Goal: Task Accomplishment & Management: Manage account settings

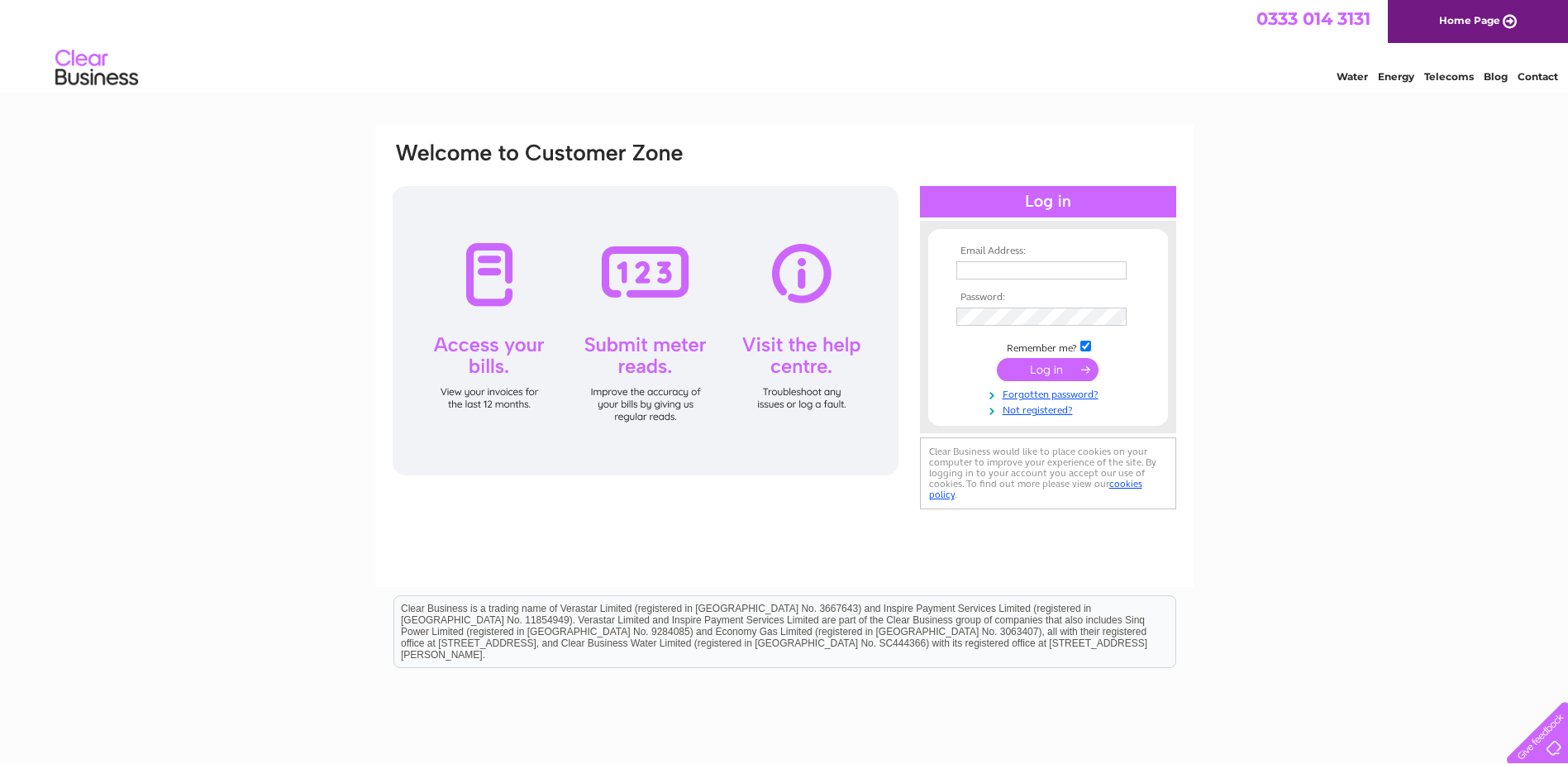
click at [1009, 272] on input "text" at bounding box center [1041, 270] width 171 height 18
type input "[EMAIL_ADDRESS][DOMAIN_NAME]"
click at [996, 359] on input "submit" at bounding box center [1047, 371] width 102 height 23
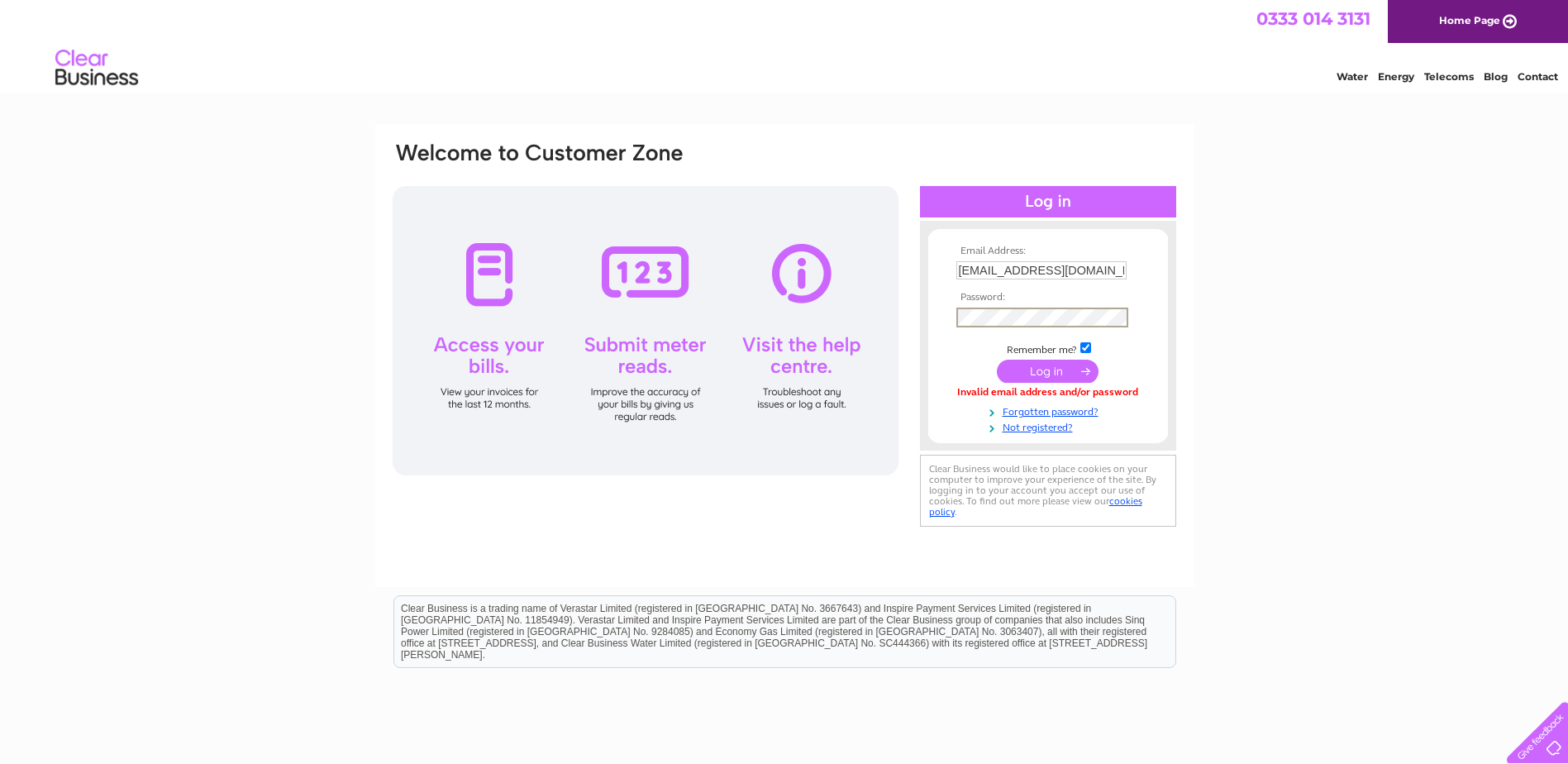
click at [996, 359] on input "submit" at bounding box center [1047, 371] width 102 height 23
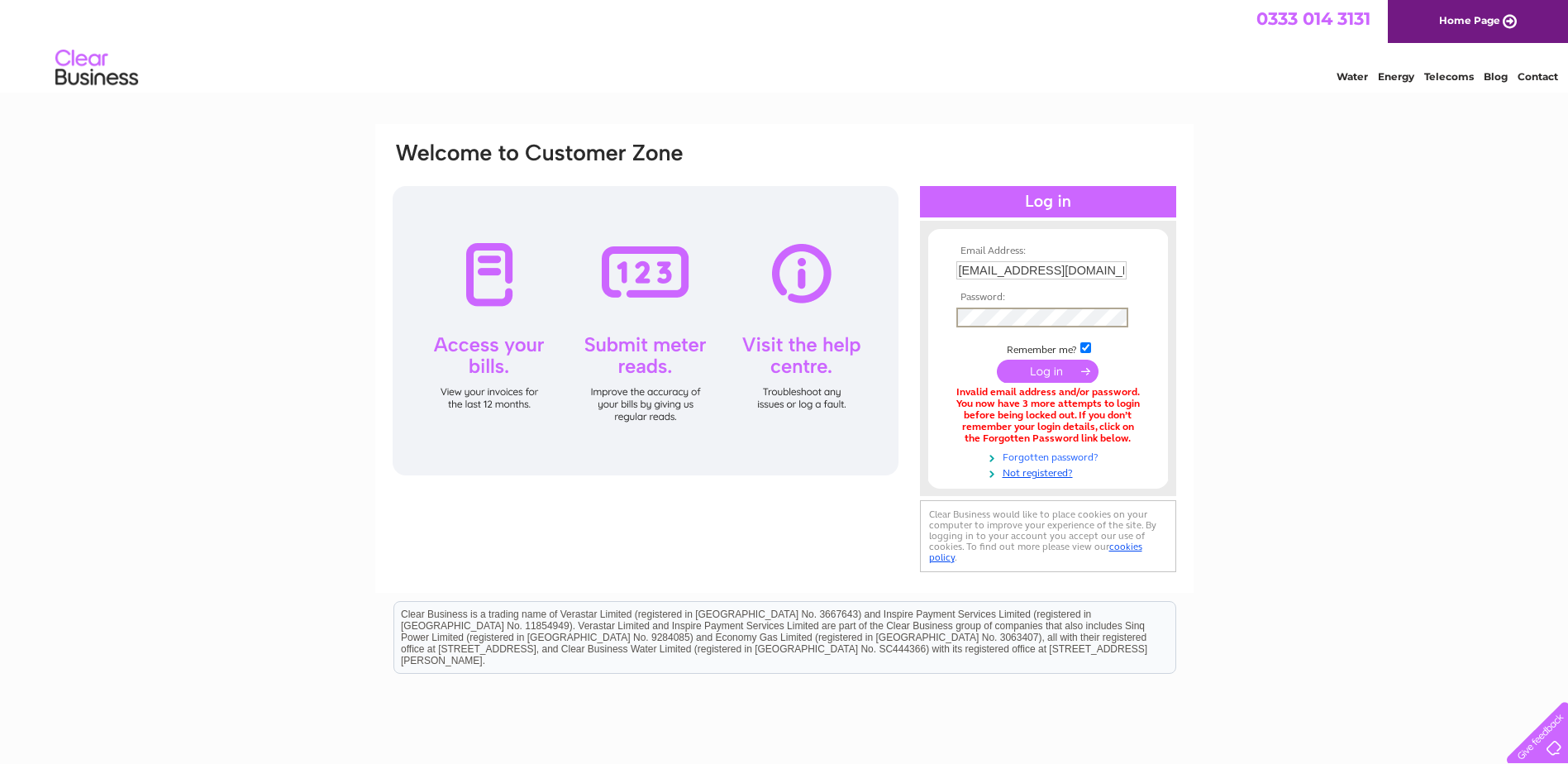
click at [1030, 450] on link "Forgotten password?" at bounding box center [1050, 456] width 188 height 16
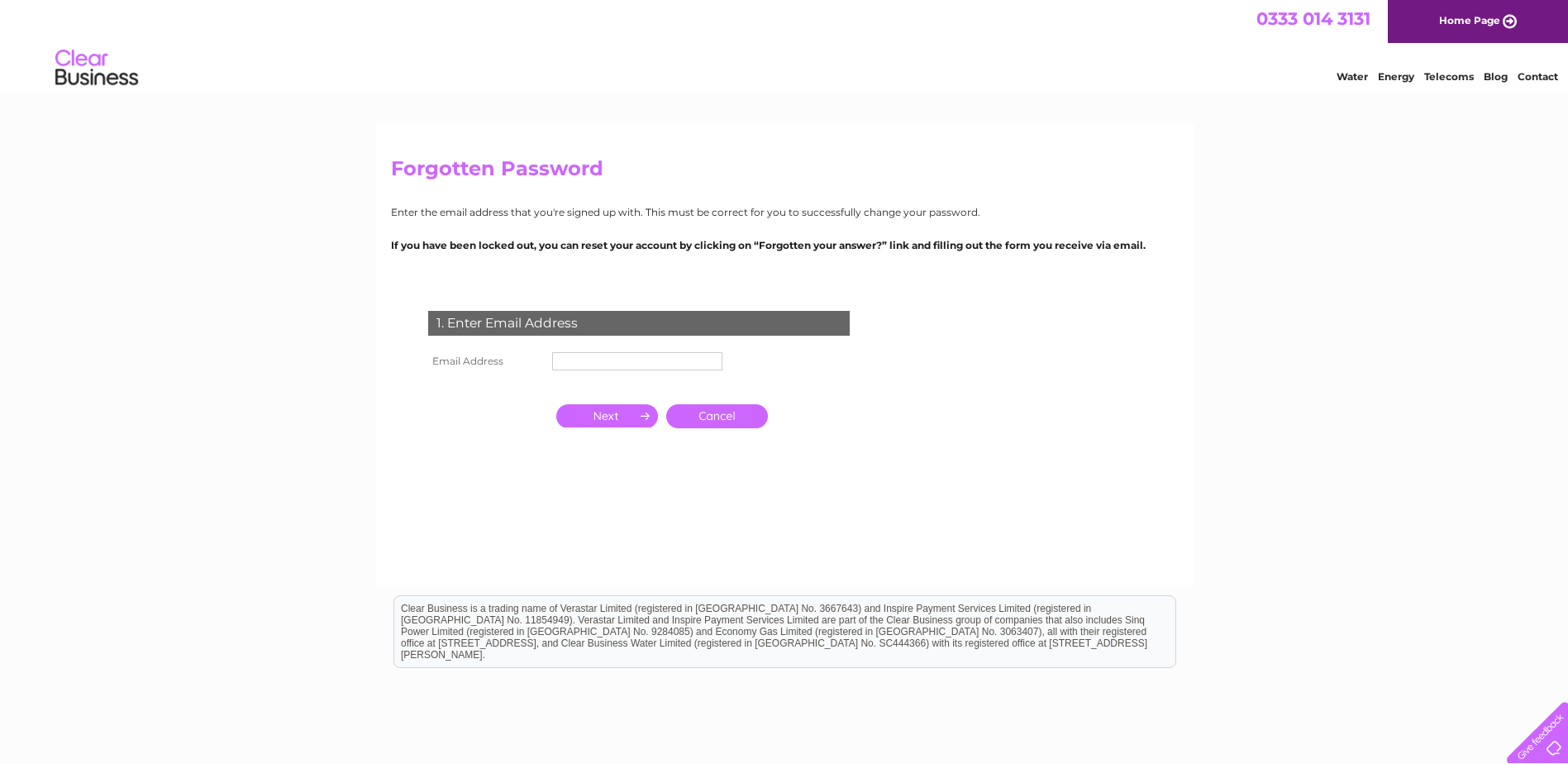
click at [565, 350] on td at bounding box center [637, 361] width 179 height 27
click at [571, 365] on input "text" at bounding box center [638, 362] width 172 height 20
type input "[EMAIL_ADDRESS][DOMAIN_NAME]"
click at [614, 415] on input "button" at bounding box center [607, 416] width 102 height 23
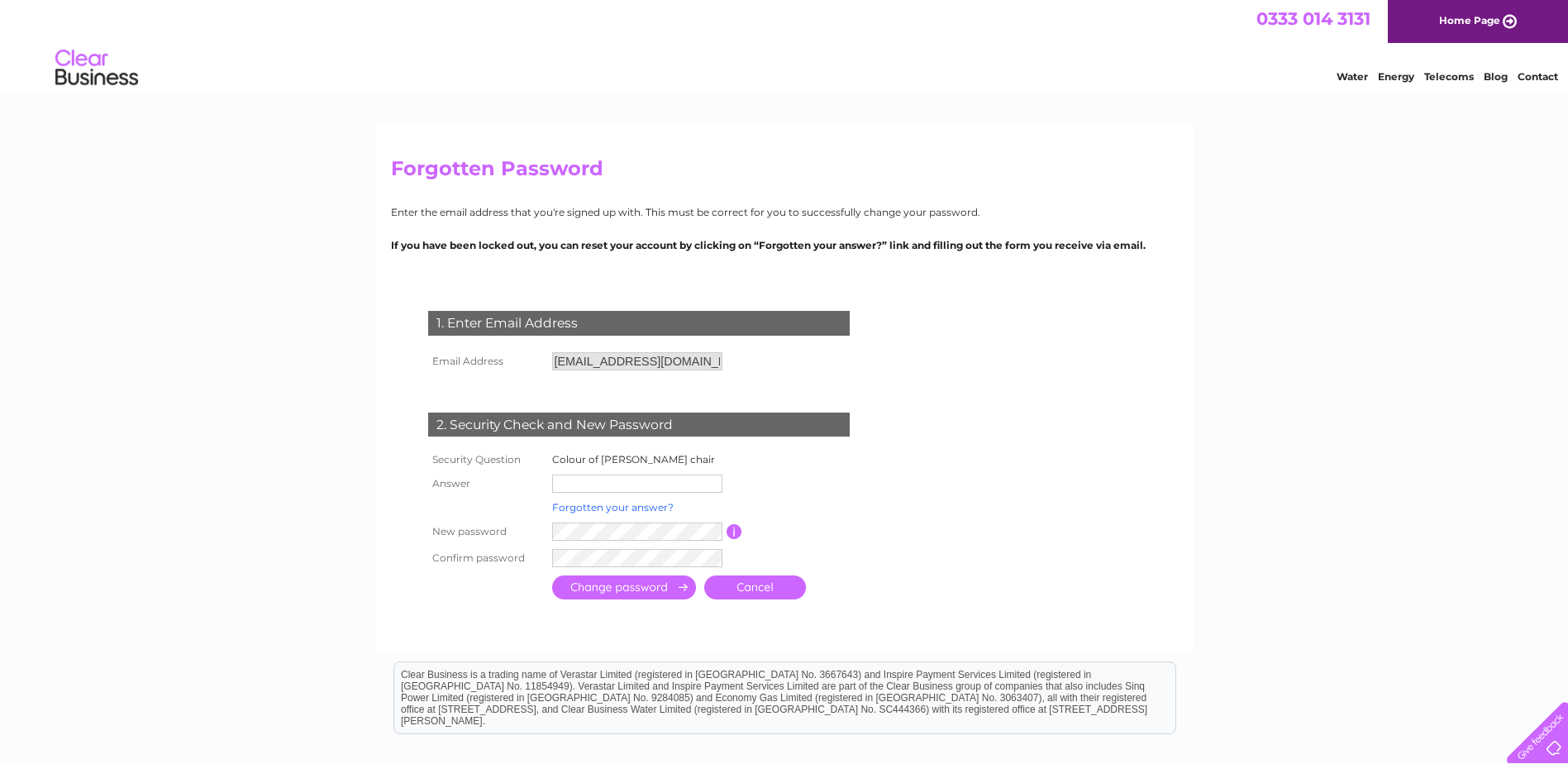
click at [595, 503] on link "Forgotten your answer?" at bounding box center [613, 507] width 122 height 13
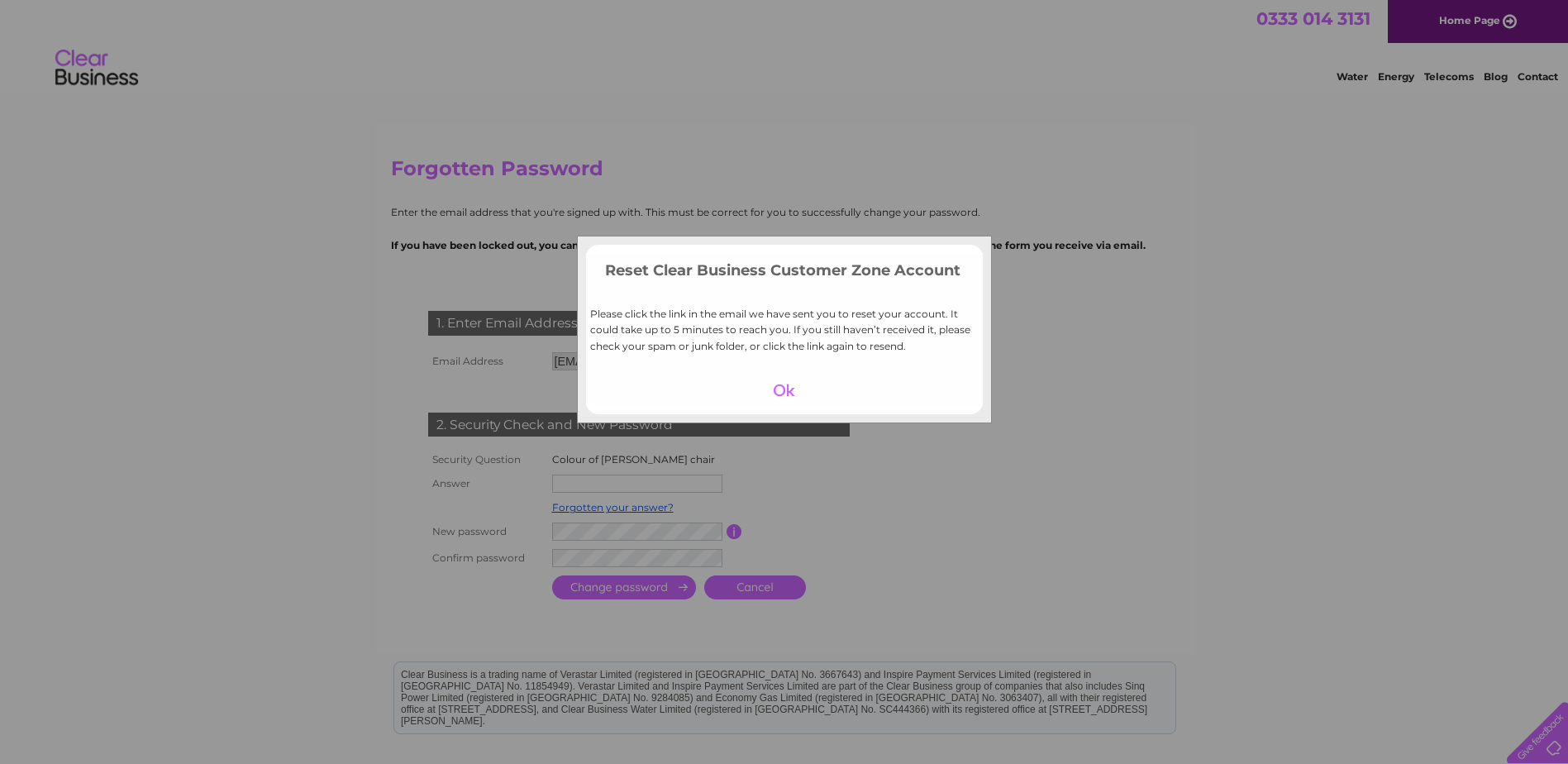
click at [784, 384] on div at bounding box center [784, 390] width 102 height 23
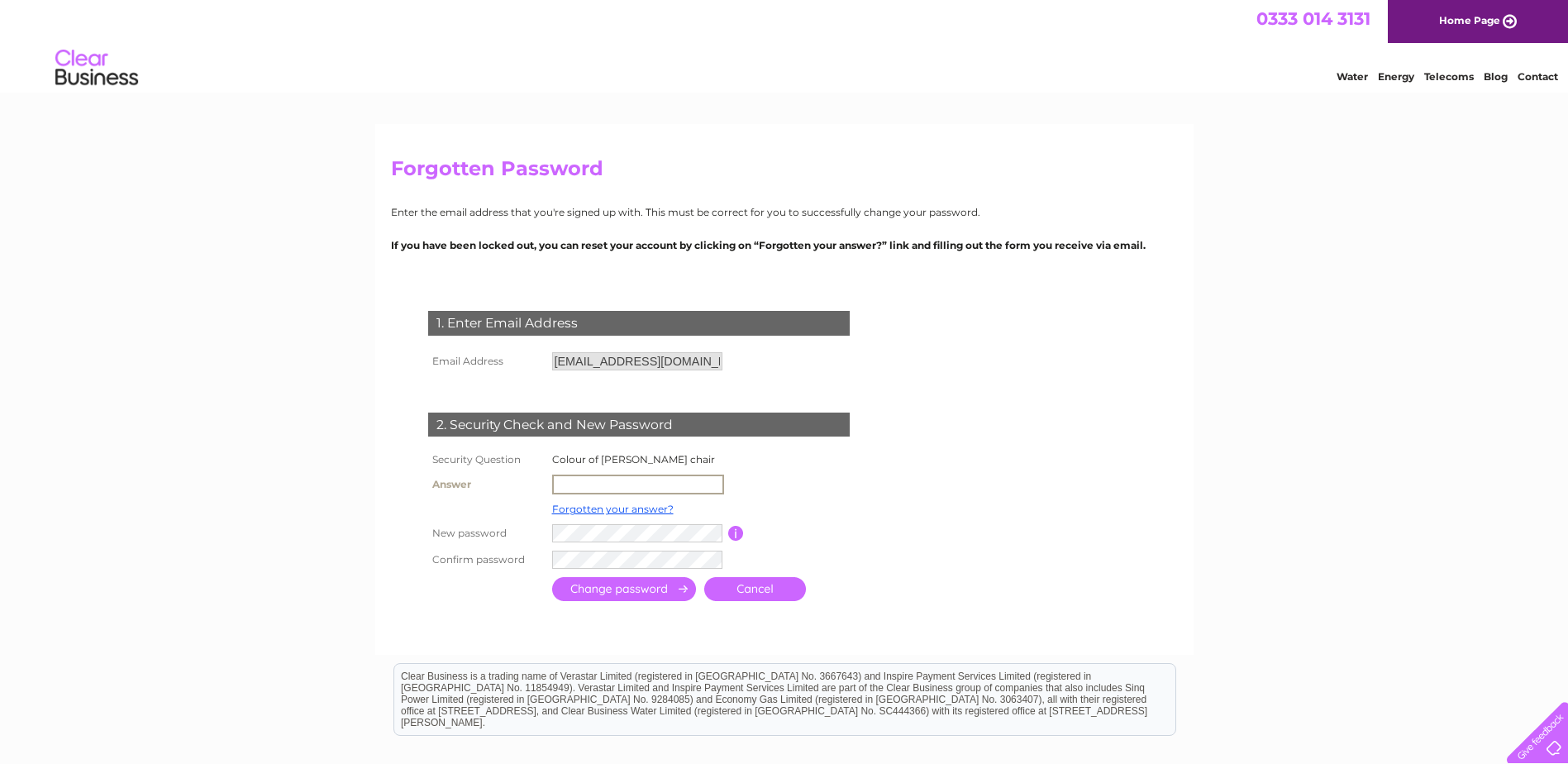
click at [585, 483] on input "text" at bounding box center [638, 484] width 172 height 20
type input "brown"
click at [578, 587] on input "submit" at bounding box center [624, 589] width 144 height 24
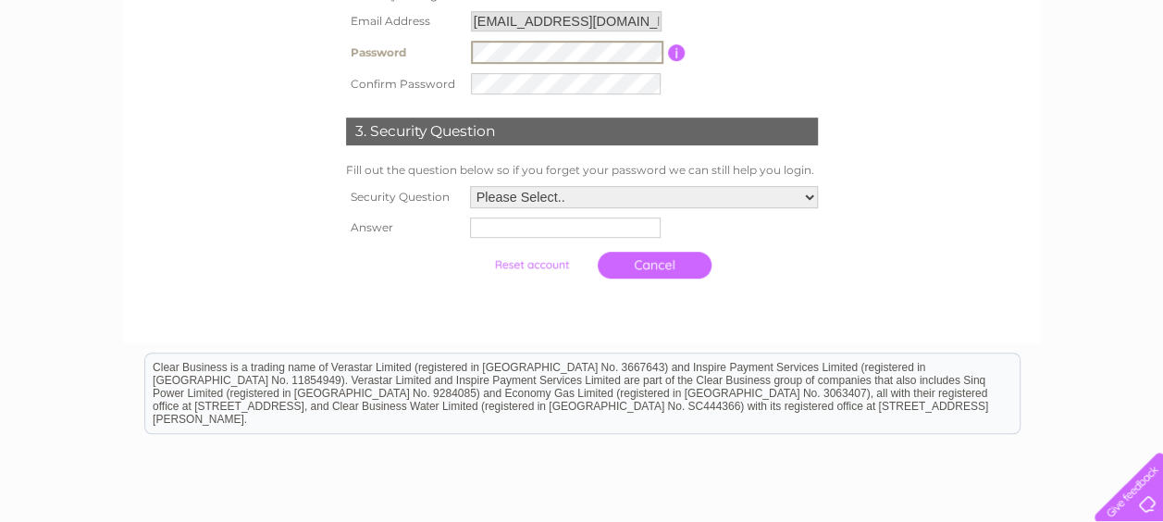
scroll to position [462, 0]
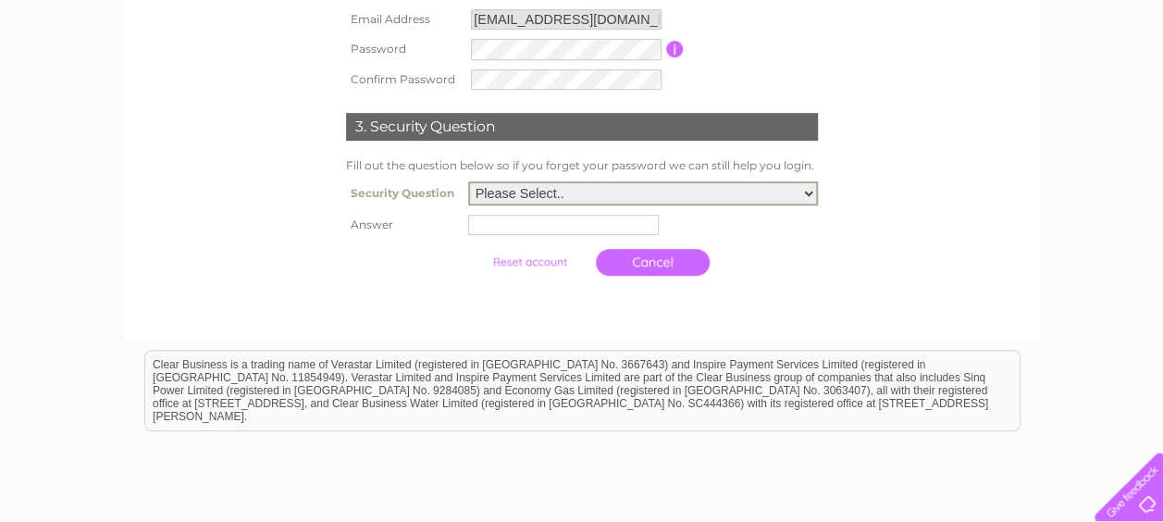
click at [570, 195] on select "Please Select.. In what town or city was your first job? In what town or city d…" at bounding box center [643, 193] width 350 height 24
click at [468, 183] on select "Please Select.. In what town or city was your first job? In what town or city d…" at bounding box center [643, 193] width 350 height 24
click at [576, 227] on input "text" at bounding box center [563, 225] width 191 height 20
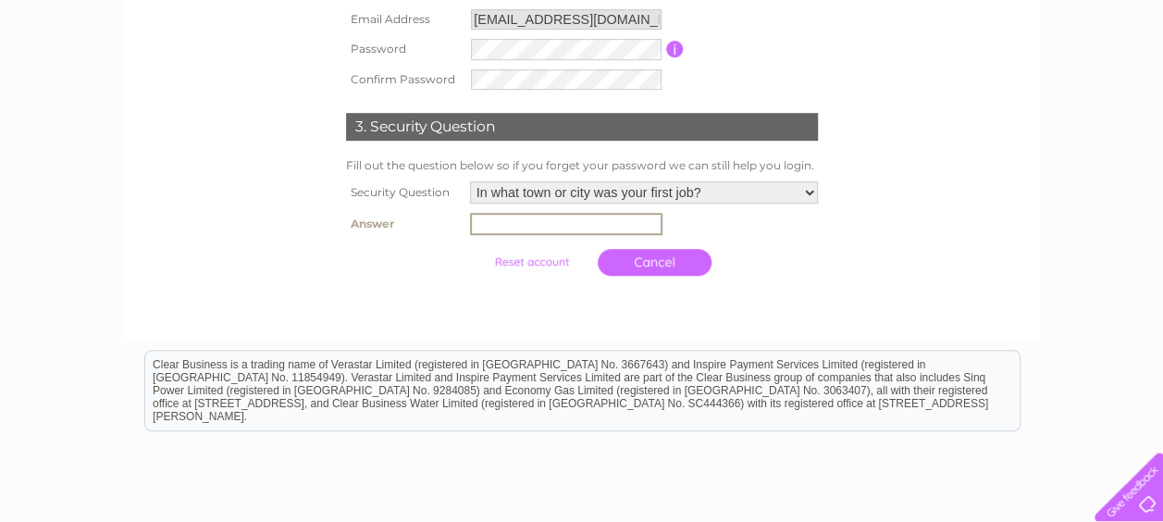
click at [781, 194] on select "Please Select.. In what town or city was your first job? In what town or city d…" at bounding box center [644, 192] width 348 height 22
select select "2"
click at [468, 183] on select "Please Select.. In what town or city was your first job? In what town or city d…" at bounding box center [643, 193] width 350 height 24
click at [575, 235] on input "text" at bounding box center [566, 224] width 192 height 22
type input "Manchester"
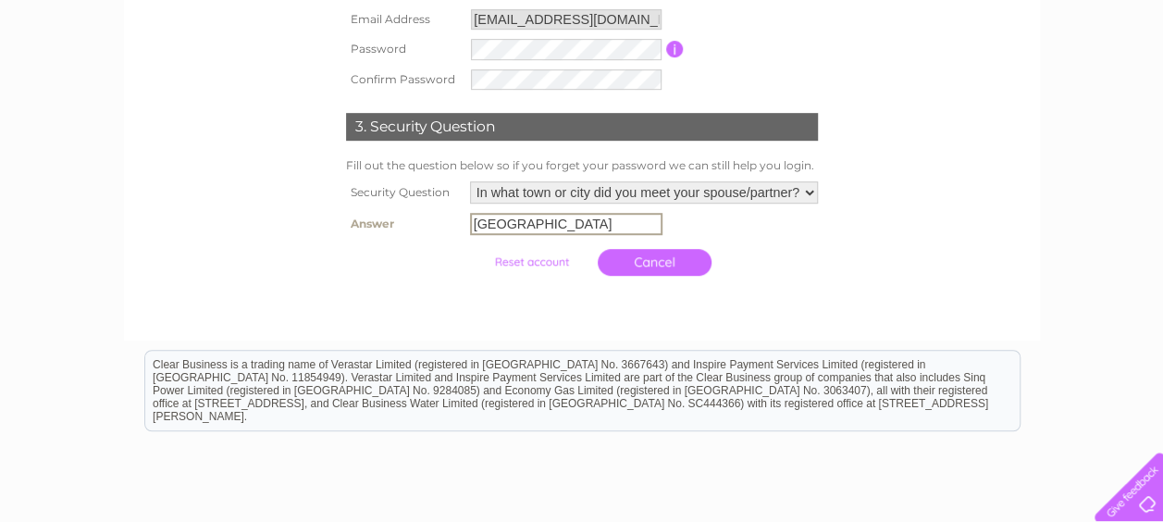
click at [544, 306] on div at bounding box center [582, 303] width 562 height 37
click at [527, 255] on input "submit" at bounding box center [531, 260] width 114 height 26
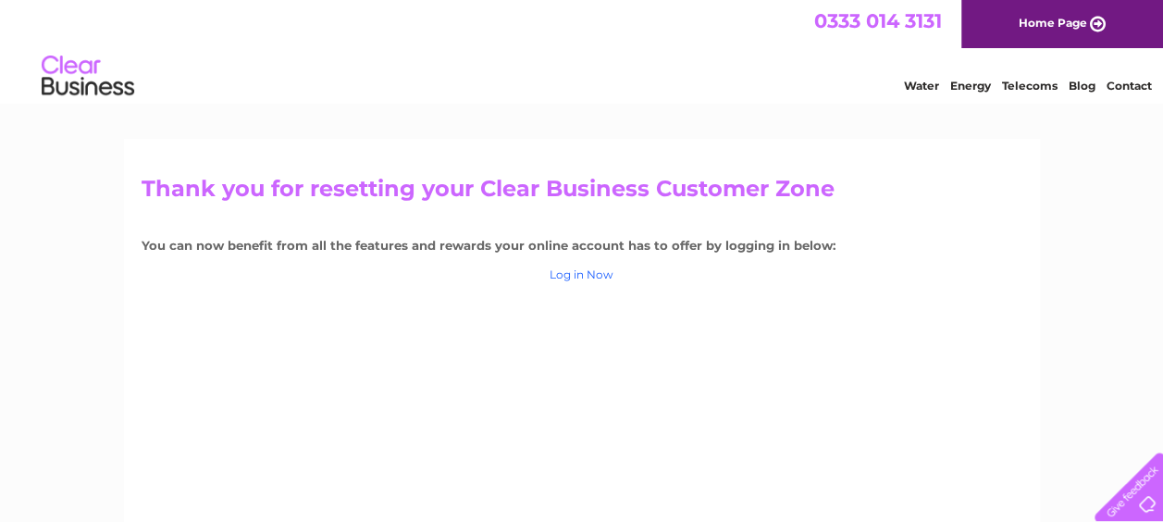
click at [592, 272] on link "Log in Now" at bounding box center [581, 274] width 64 height 14
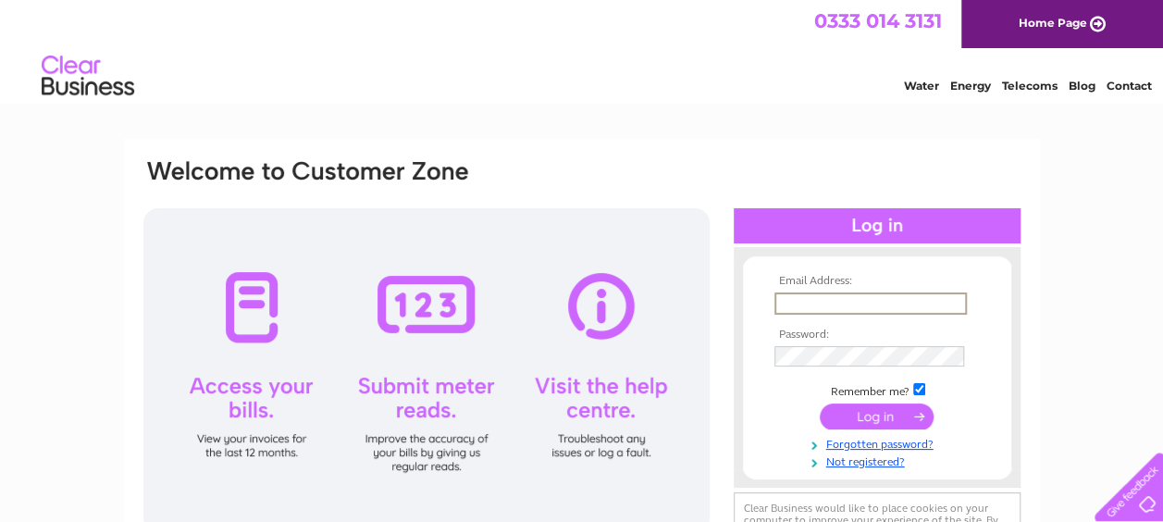
click at [805, 303] on input "text" at bounding box center [870, 303] width 192 height 22
type input "[EMAIL_ADDRESS][DOMAIN_NAME]"
click at [885, 411] on input "submit" at bounding box center [876, 414] width 114 height 26
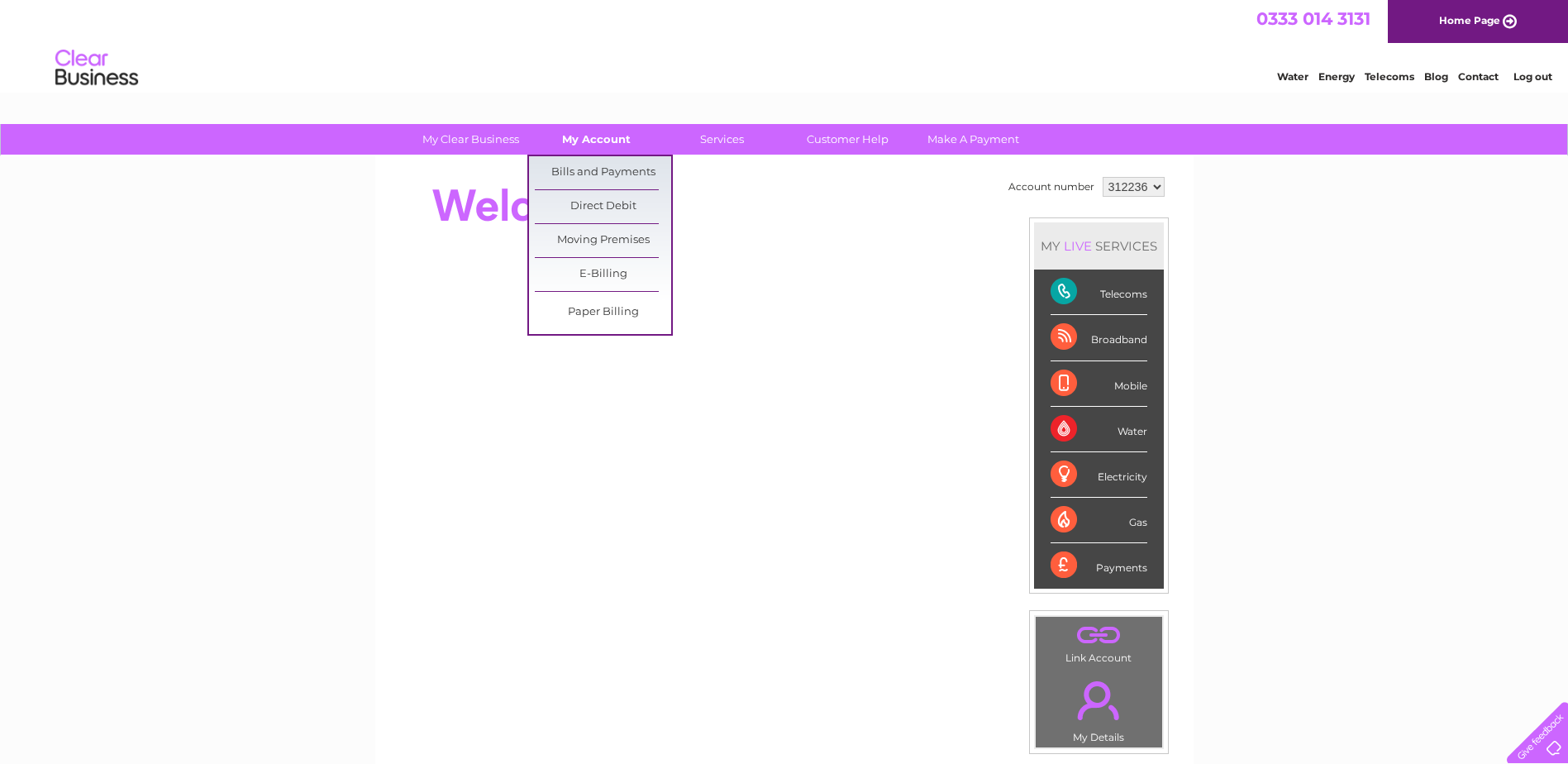
click at [583, 139] on link "My Account" at bounding box center [596, 139] width 137 height 30
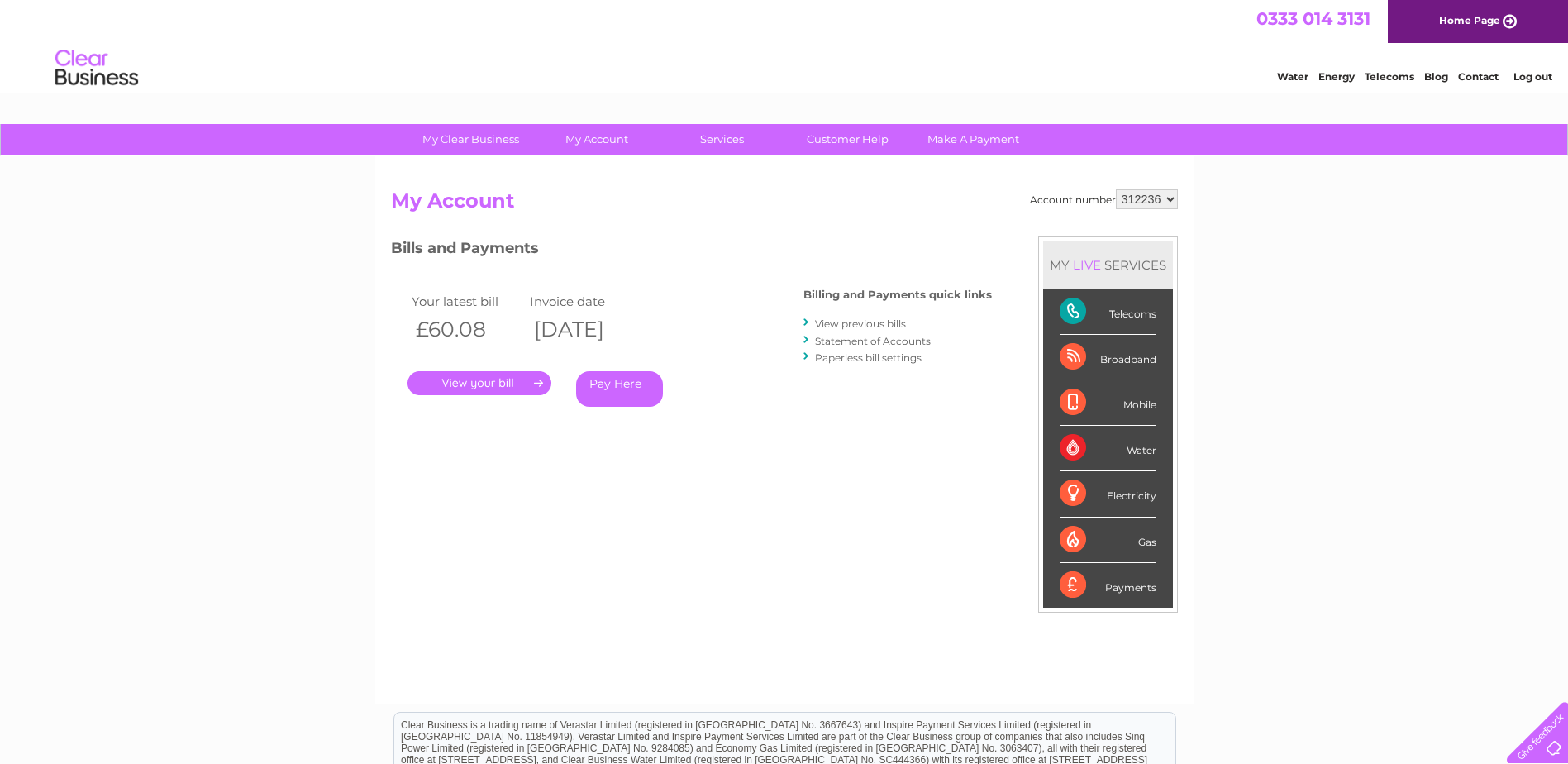
click at [486, 381] on link "." at bounding box center [479, 382] width 144 height 24
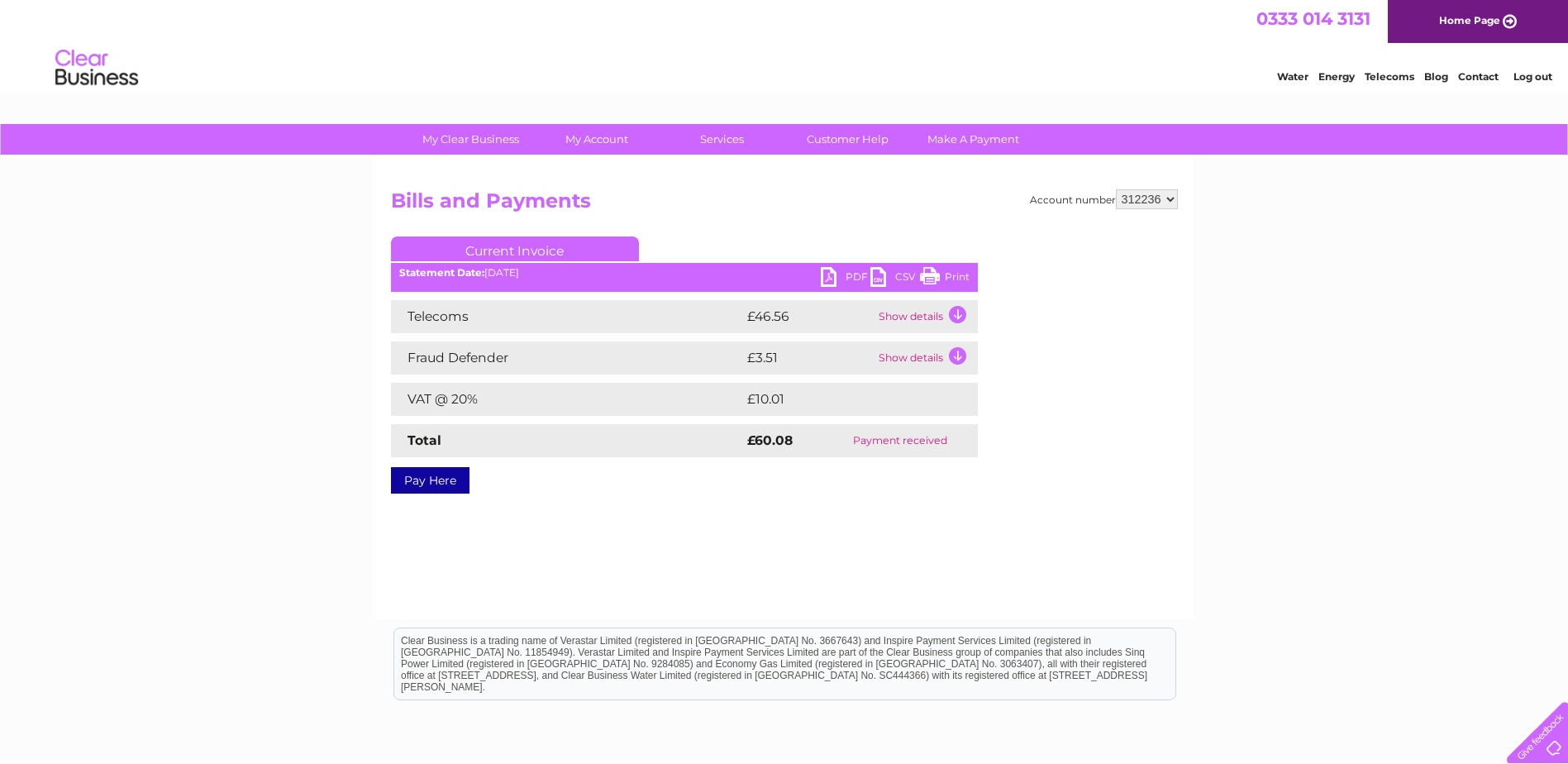
click at [845, 311] on td "£46.56" at bounding box center [808, 316] width 131 height 33
click at [953, 314] on td "Show details" at bounding box center [927, 316] width 104 height 33
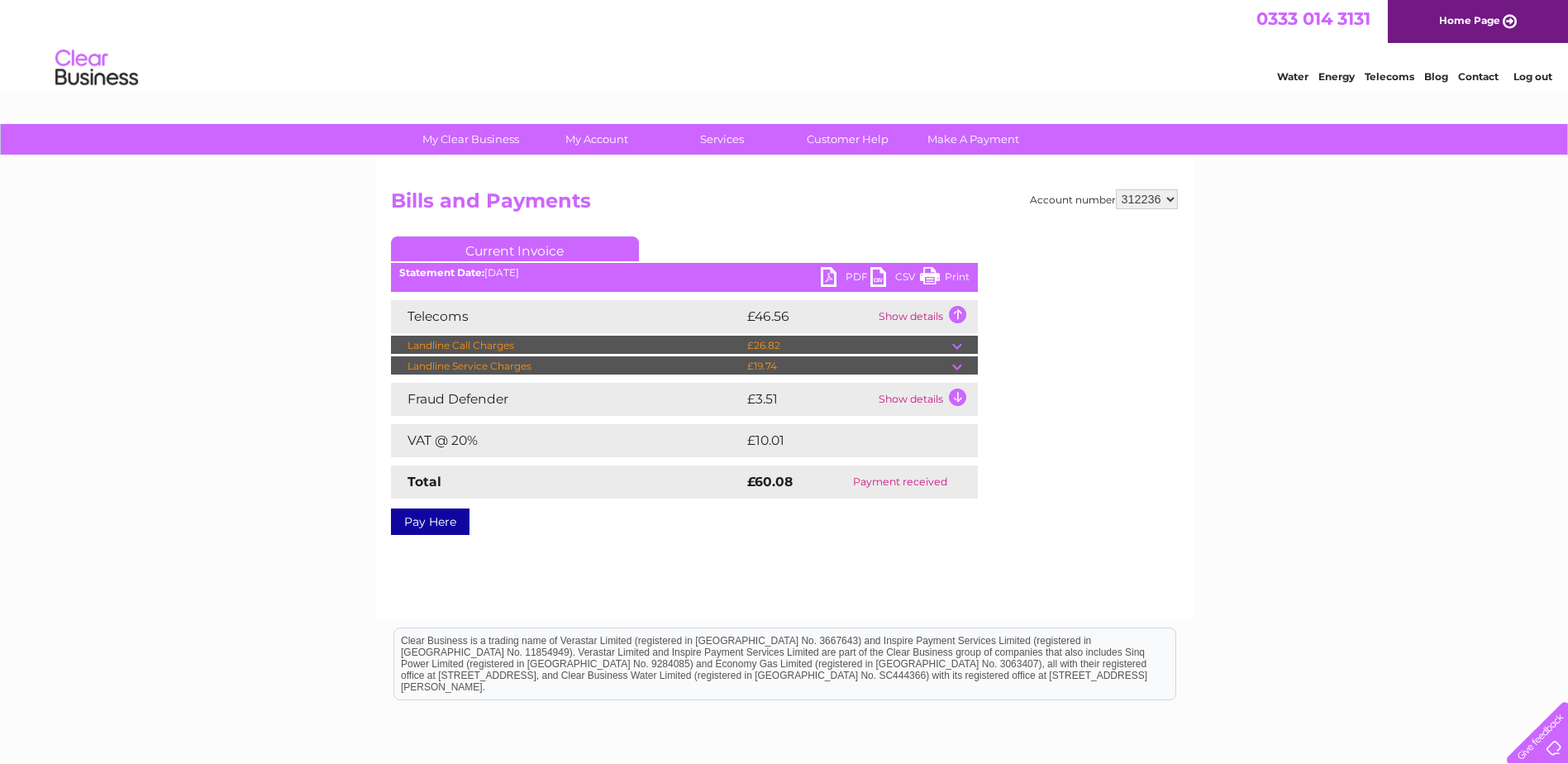
click at [915, 344] on td "£26.82" at bounding box center [847, 346] width 209 height 20
click at [958, 348] on td at bounding box center [964, 346] width 26 height 20
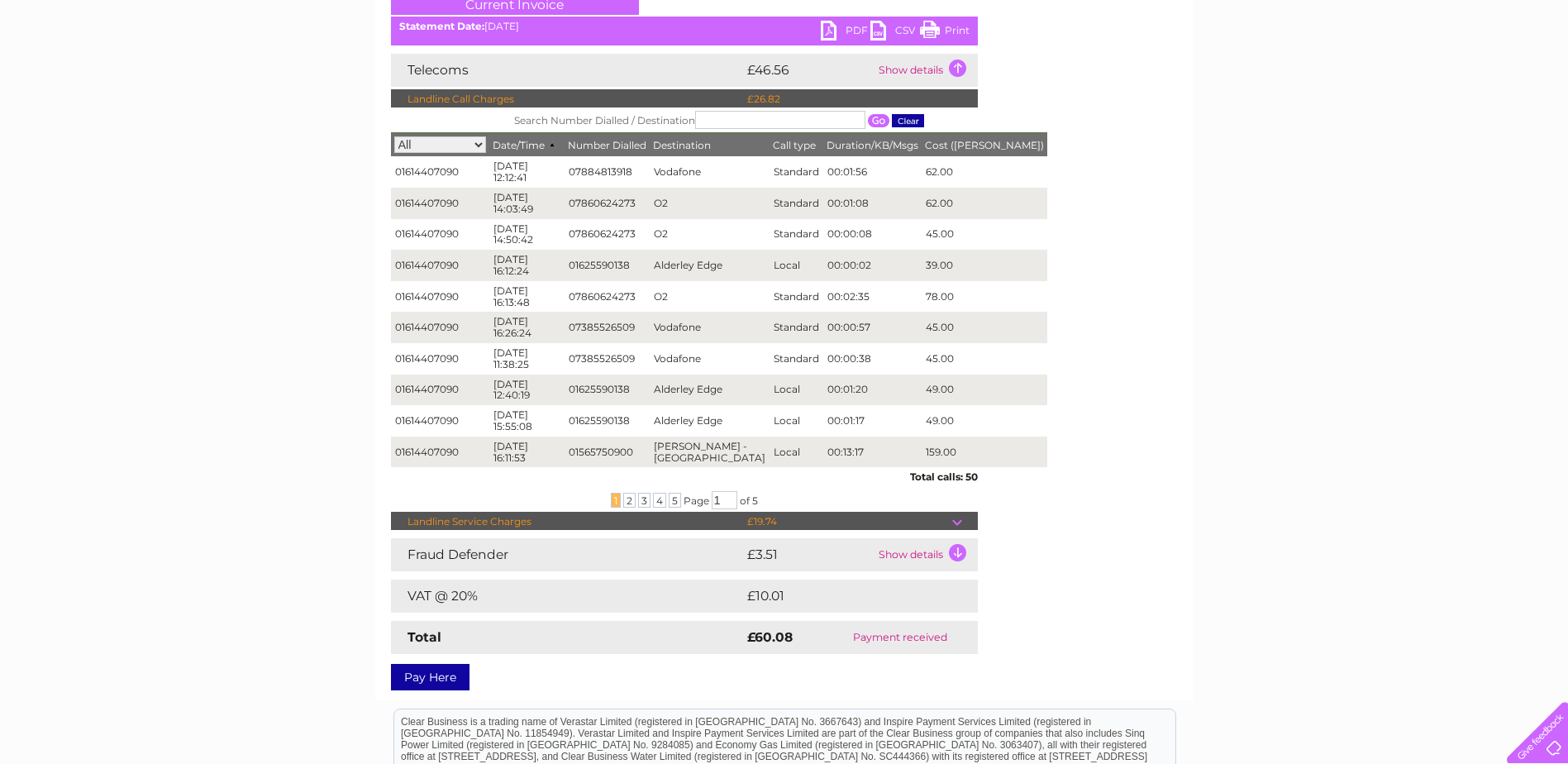
scroll to position [248, 0]
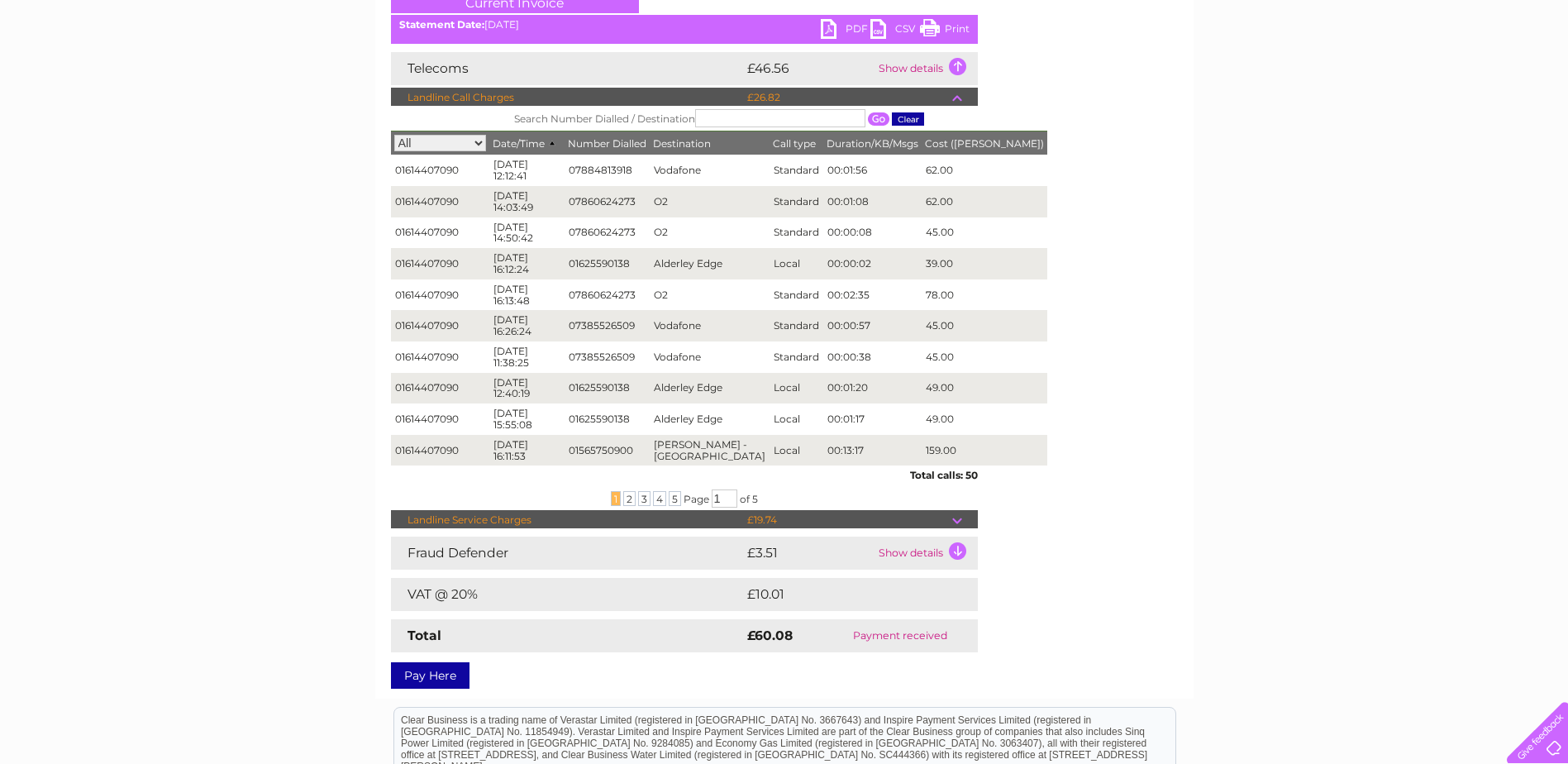
click at [963, 516] on td at bounding box center [964, 520] width 26 height 20
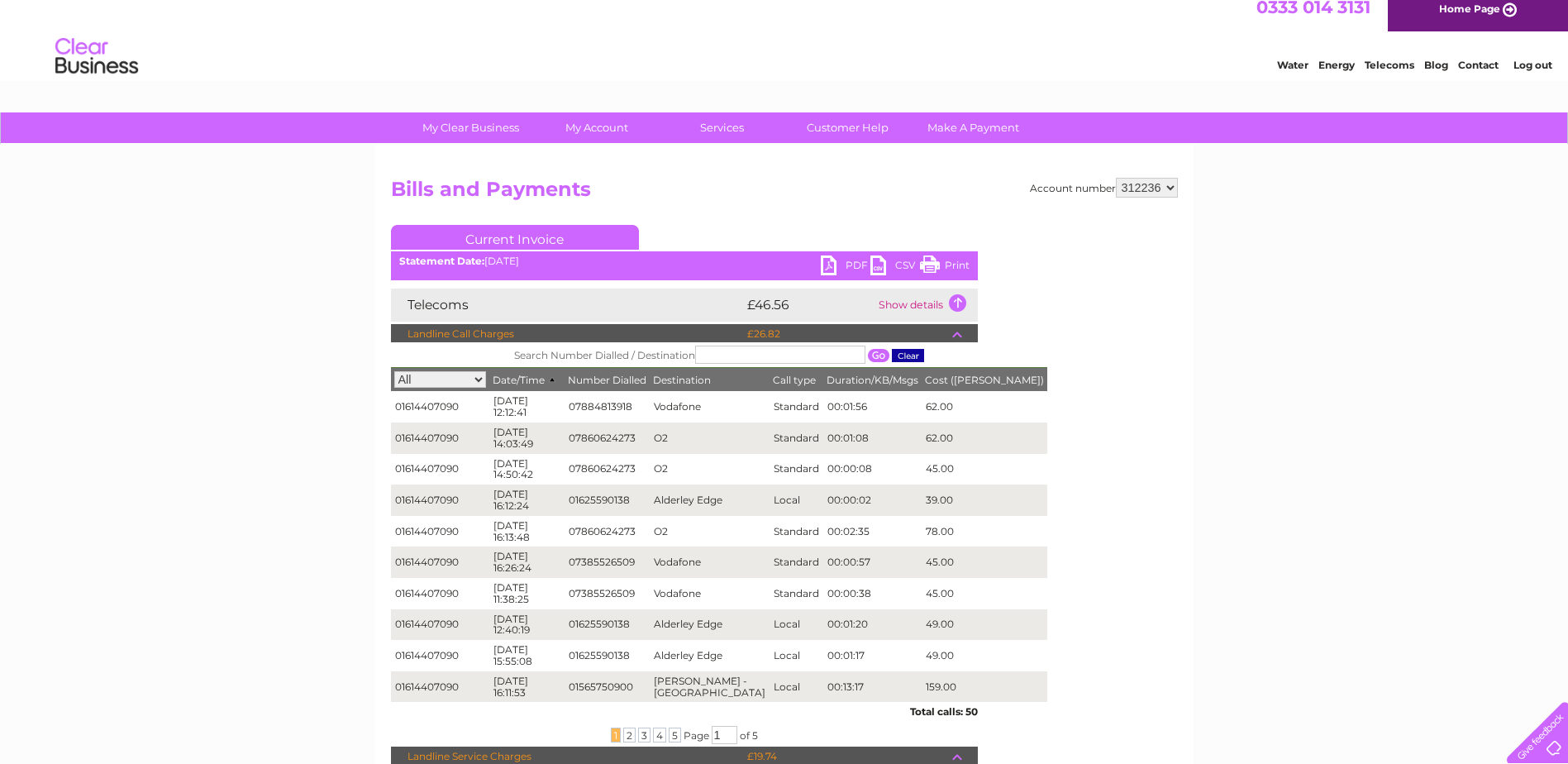
scroll to position [0, 0]
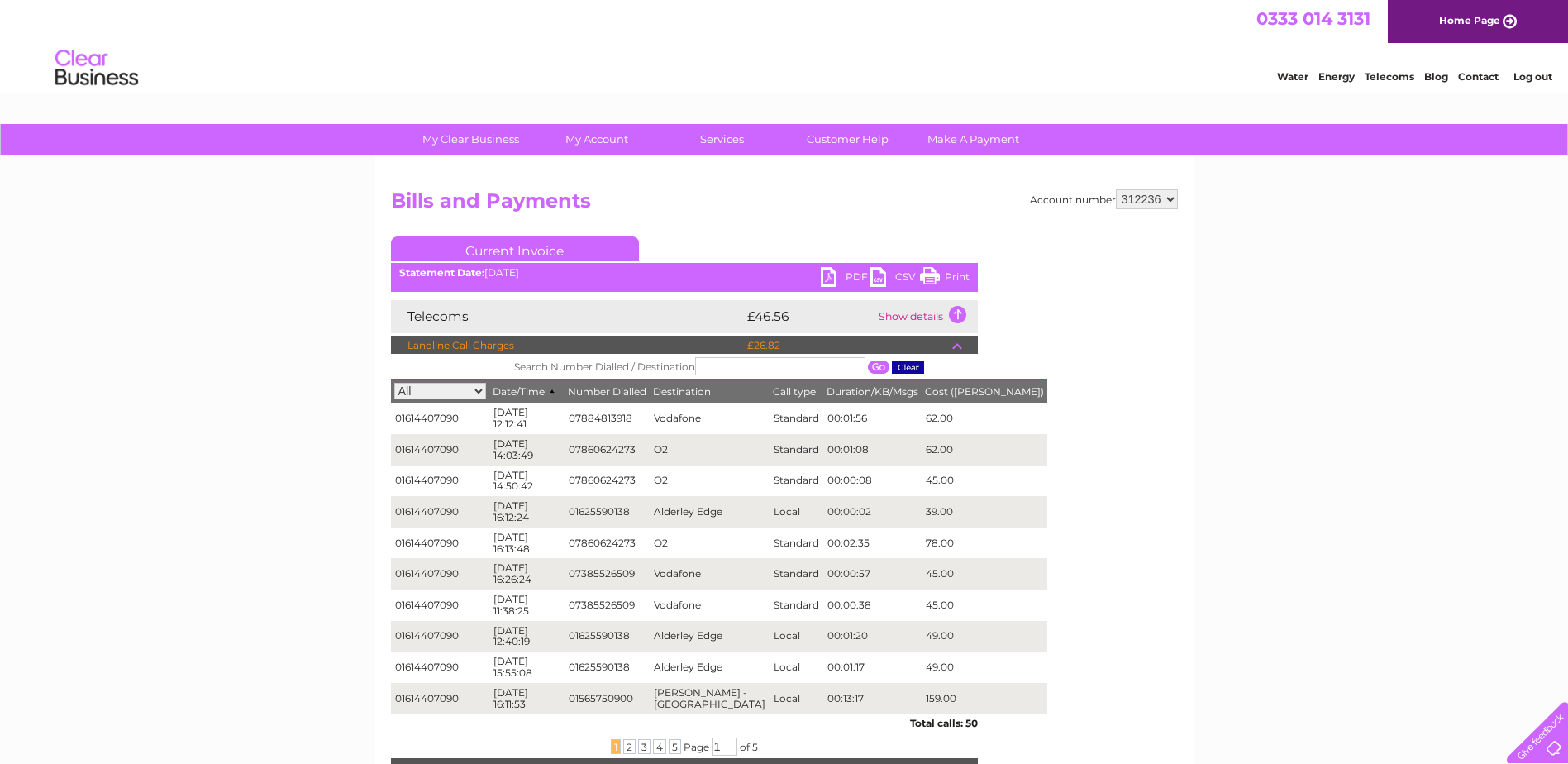
click at [1521, 71] on link "Log out" at bounding box center [1532, 77] width 38 height 13
